Goal: Transaction & Acquisition: Download file/media

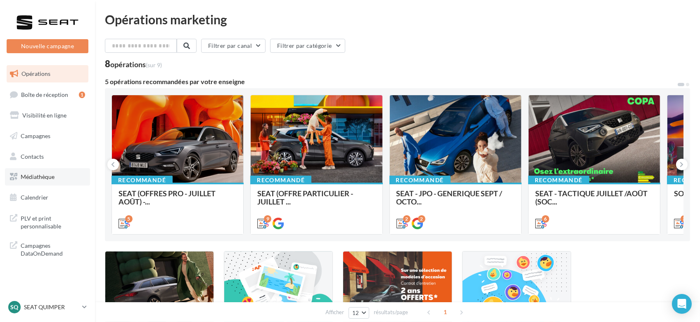
click at [30, 175] on span "Médiathèque" at bounding box center [38, 176] width 34 height 7
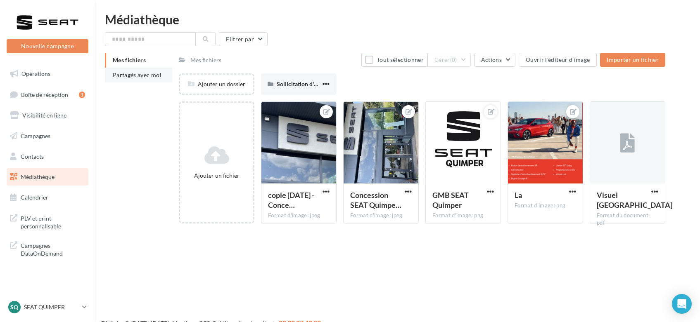
click at [113, 78] on span "Partagés avec moi" at bounding box center [137, 74] width 49 height 7
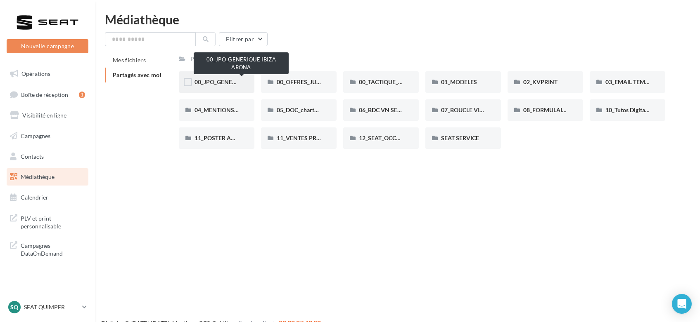
click at [221, 85] on span "00_JPO_GENERIQUE IBIZA ARONA" at bounding box center [240, 81] width 93 height 7
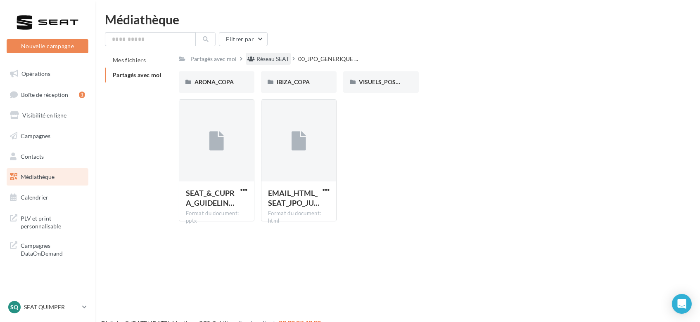
click at [268, 58] on div "Réseau SEAT" at bounding box center [272, 59] width 33 height 8
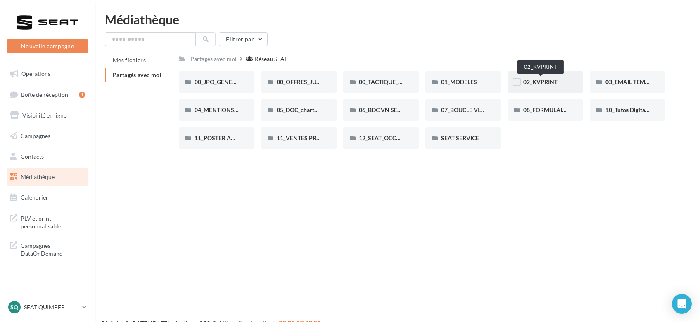
click at [540, 83] on span "02_KVPRINT" at bounding box center [540, 81] width 34 height 7
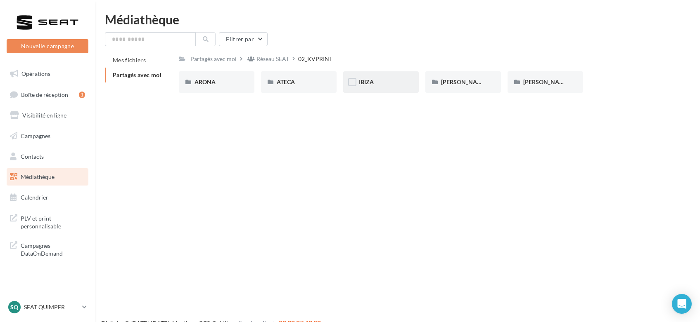
click at [374, 75] on div "IBIZA" at bounding box center [381, 81] width 76 height 21
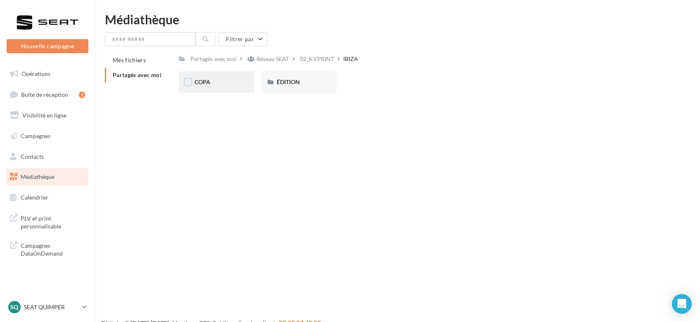
click at [214, 83] on div "COPA" at bounding box center [216, 82] width 44 height 8
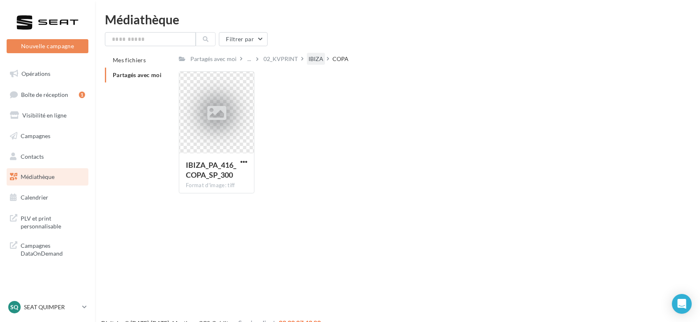
click at [317, 63] on div "IBIZA" at bounding box center [315, 59] width 15 height 8
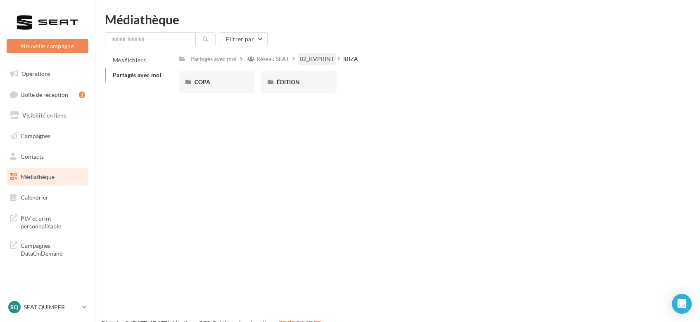
click at [301, 60] on div "02_KVPRINT" at bounding box center [317, 59] width 34 height 8
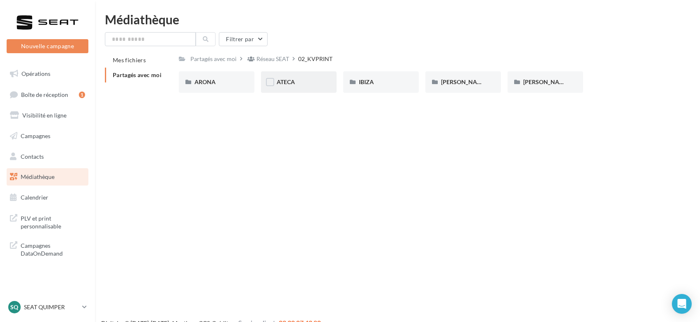
click at [298, 81] on div "ATECA" at bounding box center [299, 82] width 44 height 8
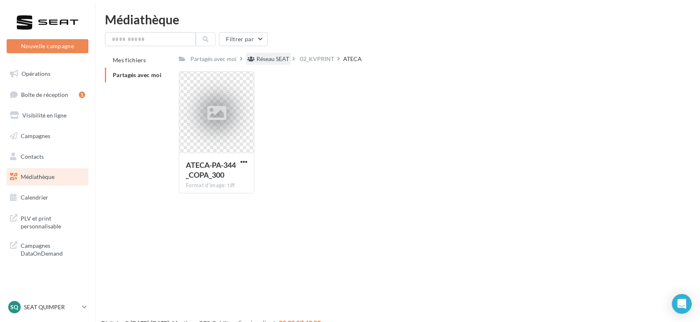
click at [271, 57] on div "Réseau SEAT" at bounding box center [272, 59] width 33 height 8
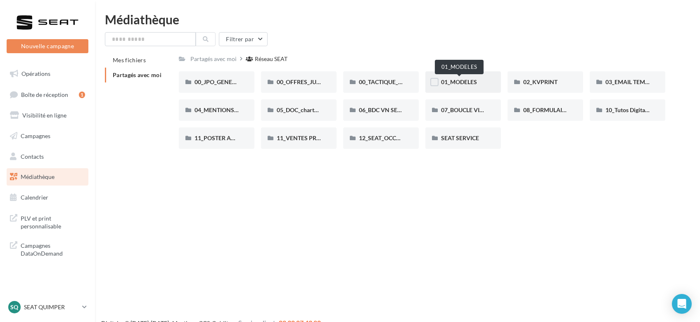
click at [458, 83] on span "01_MODELES" at bounding box center [459, 81] width 36 height 7
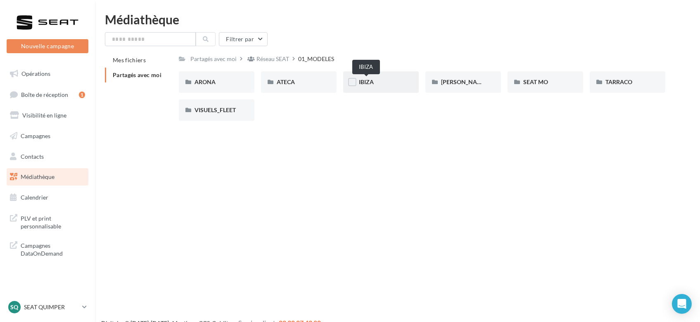
click at [370, 82] on span "IBIZA" at bounding box center [366, 81] width 15 height 7
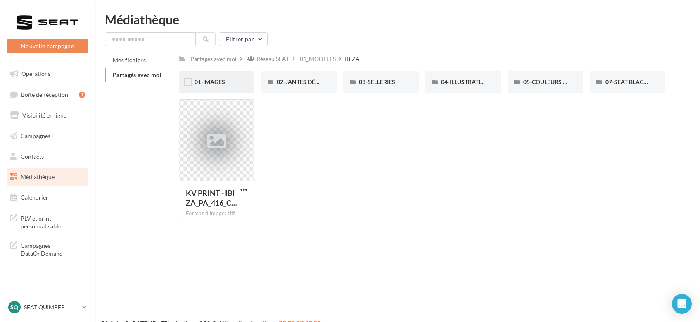
click at [207, 86] on div "01-IMAGES" at bounding box center [216, 82] width 44 height 8
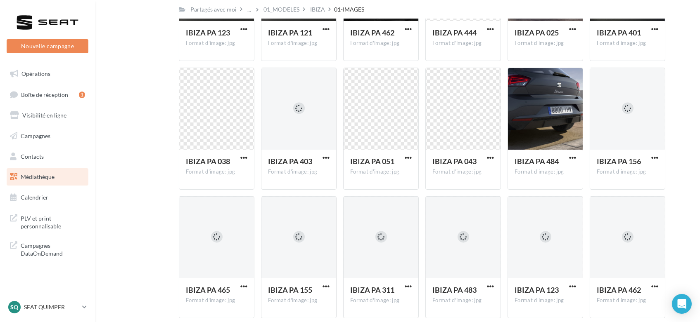
scroll to position [317, 0]
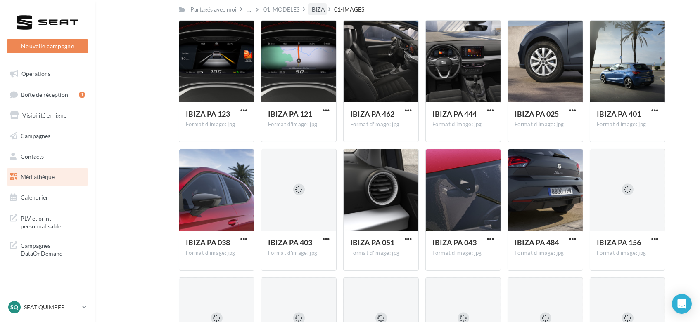
click at [315, 9] on div "IBIZA" at bounding box center [317, 9] width 15 height 8
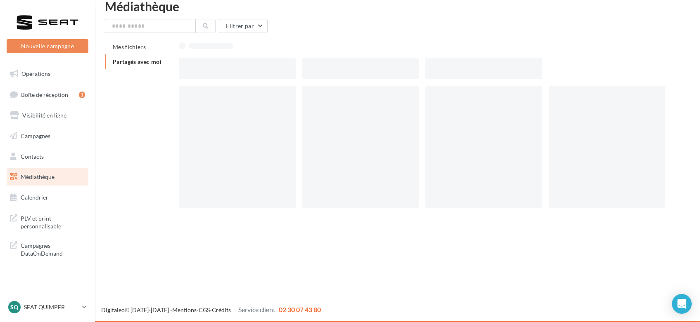
scroll to position [13, 0]
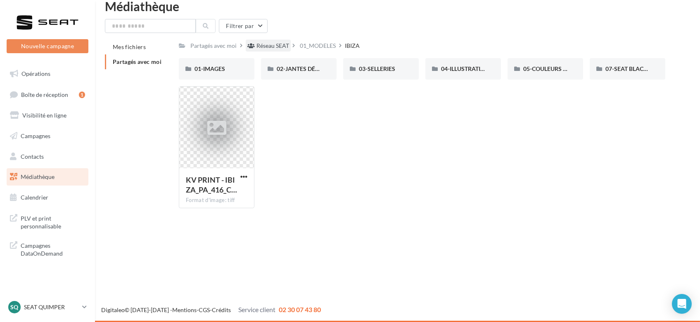
click at [271, 46] on div "Réseau SEAT" at bounding box center [272, 46] width 33 height 8
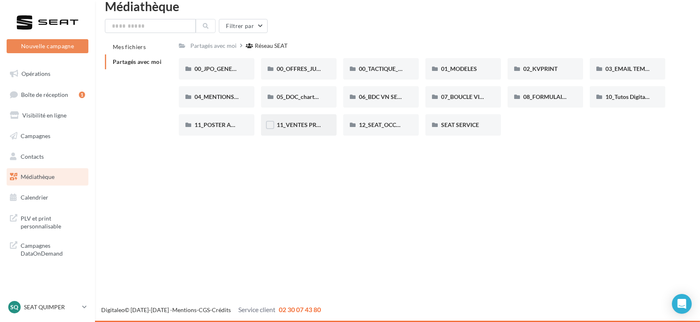
click at [295, 120] on div "11_VENTES PRIVÉES SEAT" at bounding box center [299, 124] width 76 height 21
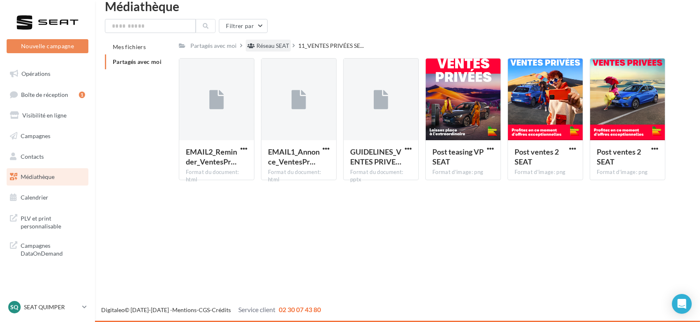
click at [279, 50] on div "Réseau SEAT" at bounding box center [272, 46] width 33 height 8
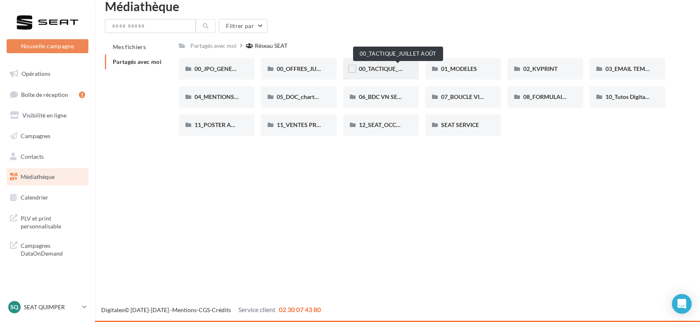
click at [390, 69] on span "00_TACTIQUE_JUILLET AOÛT" at bounding box center [397, 68] width 77 height 7
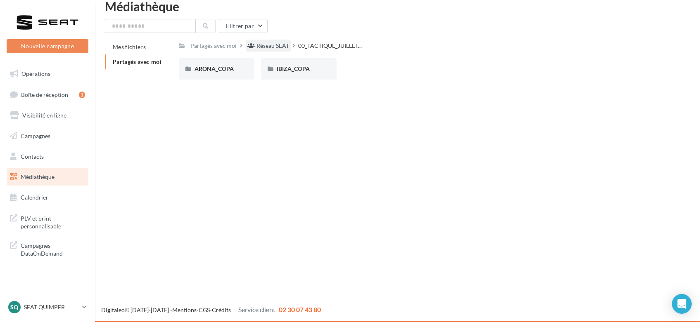
click at [257, 44] on div "Réseau SEAT" at bounding box center [272, 46] width 33 height 8
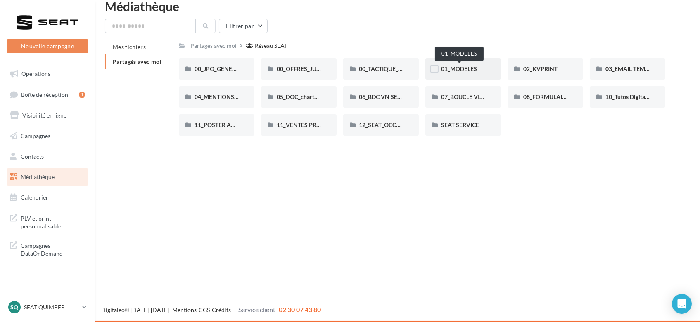
click at [456, 69] on span "01_MODELES" at bounding box center [459, 68] width 36 height 7
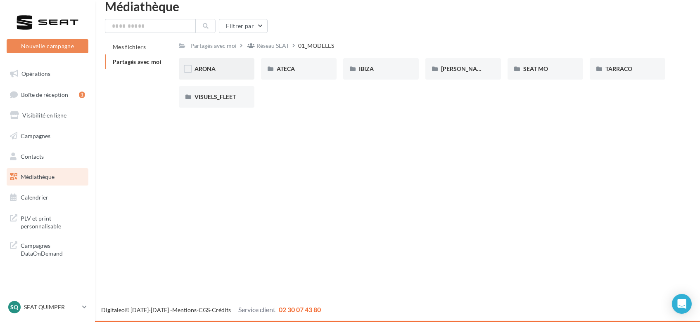
click at [230, 70] on div "ARONA" at bounding box center [216, 69] width 44 height 8
click at [227, 66] on div "01-IMAGES" at bounding box center [216, 69] width 44 height 8
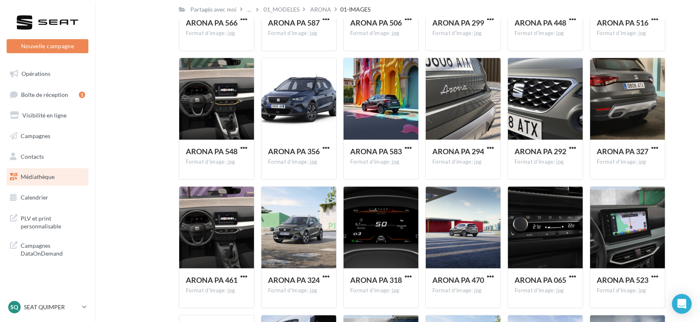
scroll to position [1044, 0]
click at [385, 121] on div at bounding box center [381, 99] width 75 height 83
click at [408, 148] on span "button" at bounding box center [408, 148] width 7 height 7
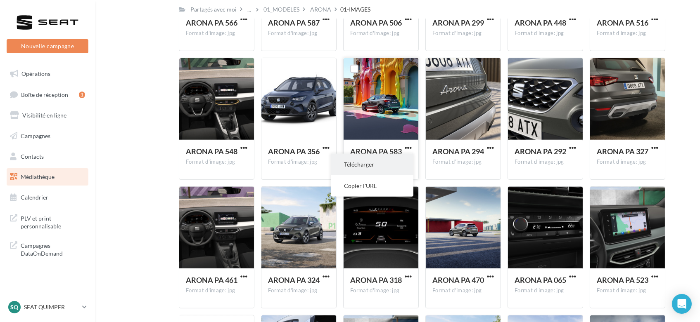
click at [375, 160] on button "Télécharger" at bounding box center [372, 164] width 83 height 21
